Goal: Information Seeking & Learning: Learn about a topic

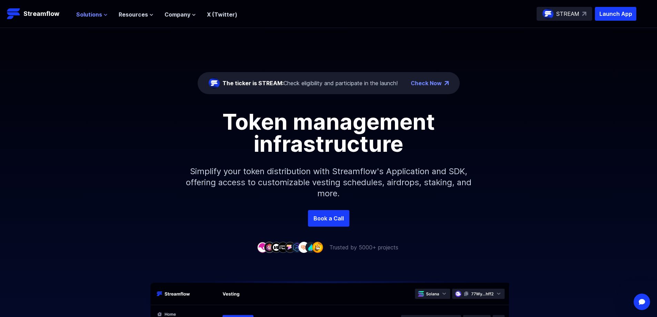
click at [96, 14] on span "Solutions" at bounding box center [89, 14] width 26 height 8
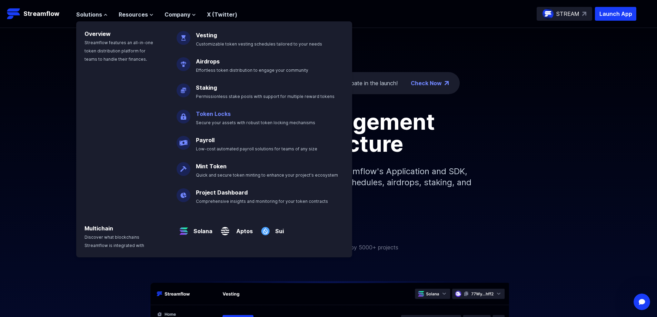
click at [216, 119] on p "Token Locks Secure your assets with robust token locking mechanisms" at bounding box center [260, 115] width 137 height 22
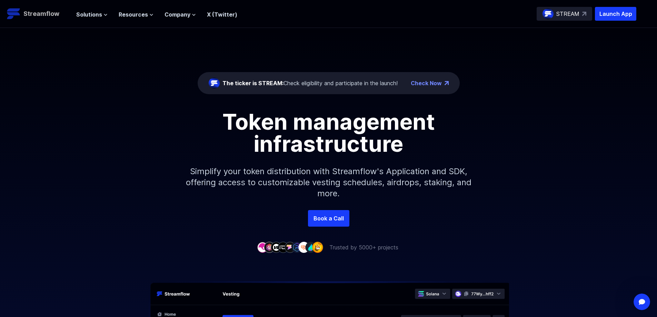
click at [37, 13] on p "Streamflow" at bounding box center [41, 14] width 36 height 10
click at [103, 14] on icon at bounding box center [105, 15] width 4 height 4
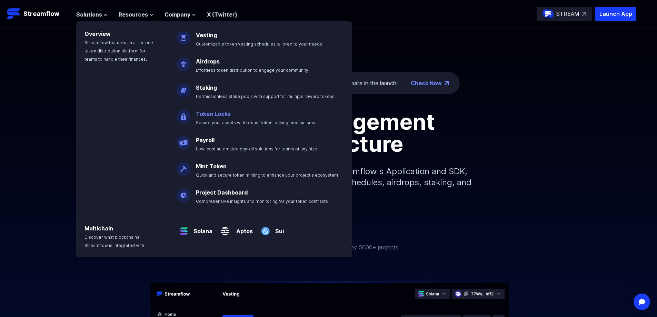
click at [217, 113] on link "Token Locks" at bounding box center [213, 113] width 35 height 7
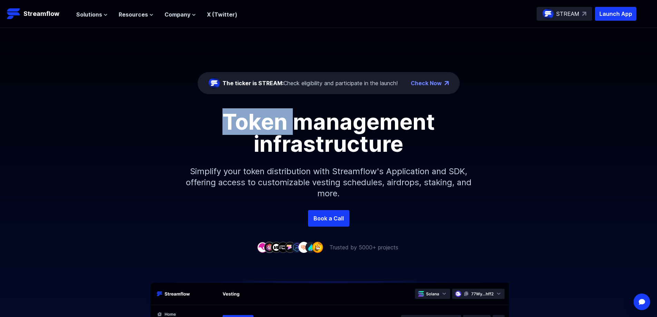
click at [217, 113] on h1 "Token management infrastructure" at bounding box center [328, 133] width 310 height 44
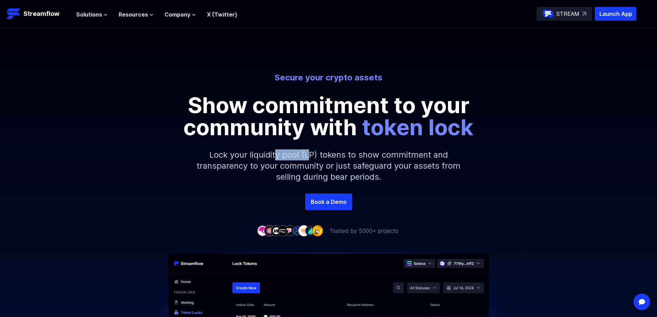
drag, startPoint x: 278, startPoint y: 157, endPoint x: 307, endPoint y: 155, distance: 29.3
click at [307, 155] on p "Lock your liquidity pool (LP) tokens to show commitment and transparency to you…" at bounding box center [328, 165] width 296 height 55
click at [307, 168] on p "Lock your liquidity pool (LP) tokens to show commitment and transparency to you…" at bounding box center [328, 165] width 296 height 55
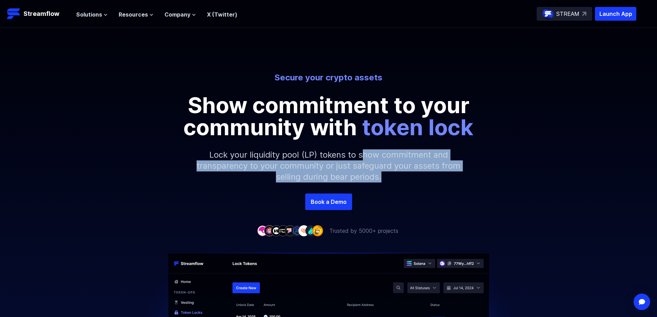
drag, startPoint x: 364, startPoint y: 157, endPoint x: 454, endPoint y: 183, distance: 93.5
click at [455, 183] on p "Lock your liquidity pool (LP) tokens to show commitment and transparency to you…" at bounding box center [328, 165] width 296 height 55
click at [441, 181] on p "Lock your liquidity pool (LP) tokens to show commitment and transparency to you…" at bounding box center [328, 165] width 296 height 55
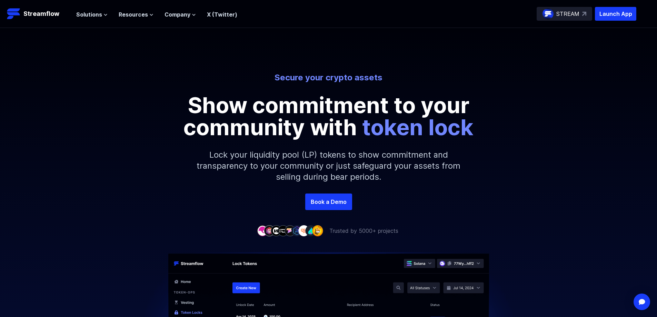
click at [336, 179] on p "Lock your liquidity pool (LP) tokens to show commitment and transparency to you…" at bounding box center [328, 165] width 296 height 55
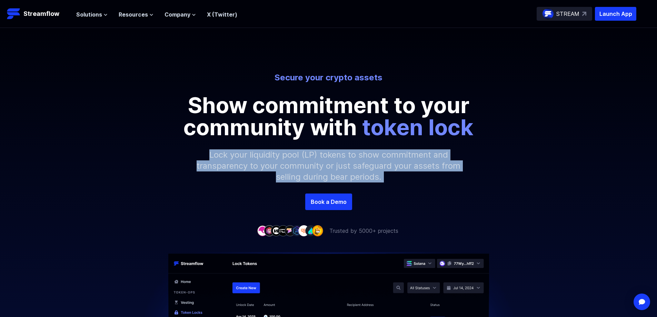
click at [336, 179] on p "Lock your liquidity pool (LP) tokens to show commitment and transparency to you…" at bounding box center [328, 165] width 296 height 55
